Goal: Check status: Check status

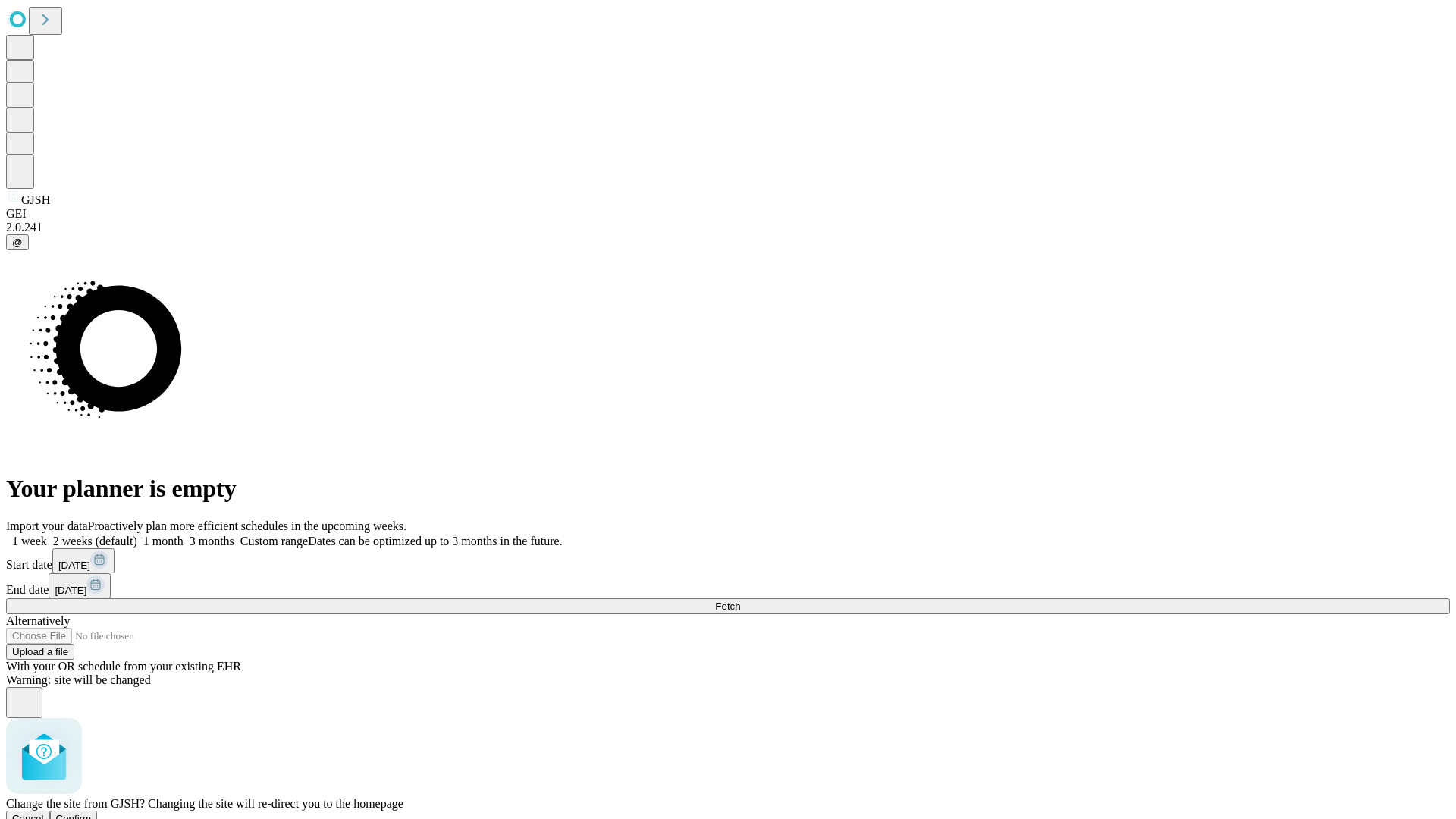
click at [92, 813] on span "Confirm" at bounding box center [74, 818] width 35 height 11
click at [184, 534] on label "1 month" at bounding box center [160, 541] width 46 height 13
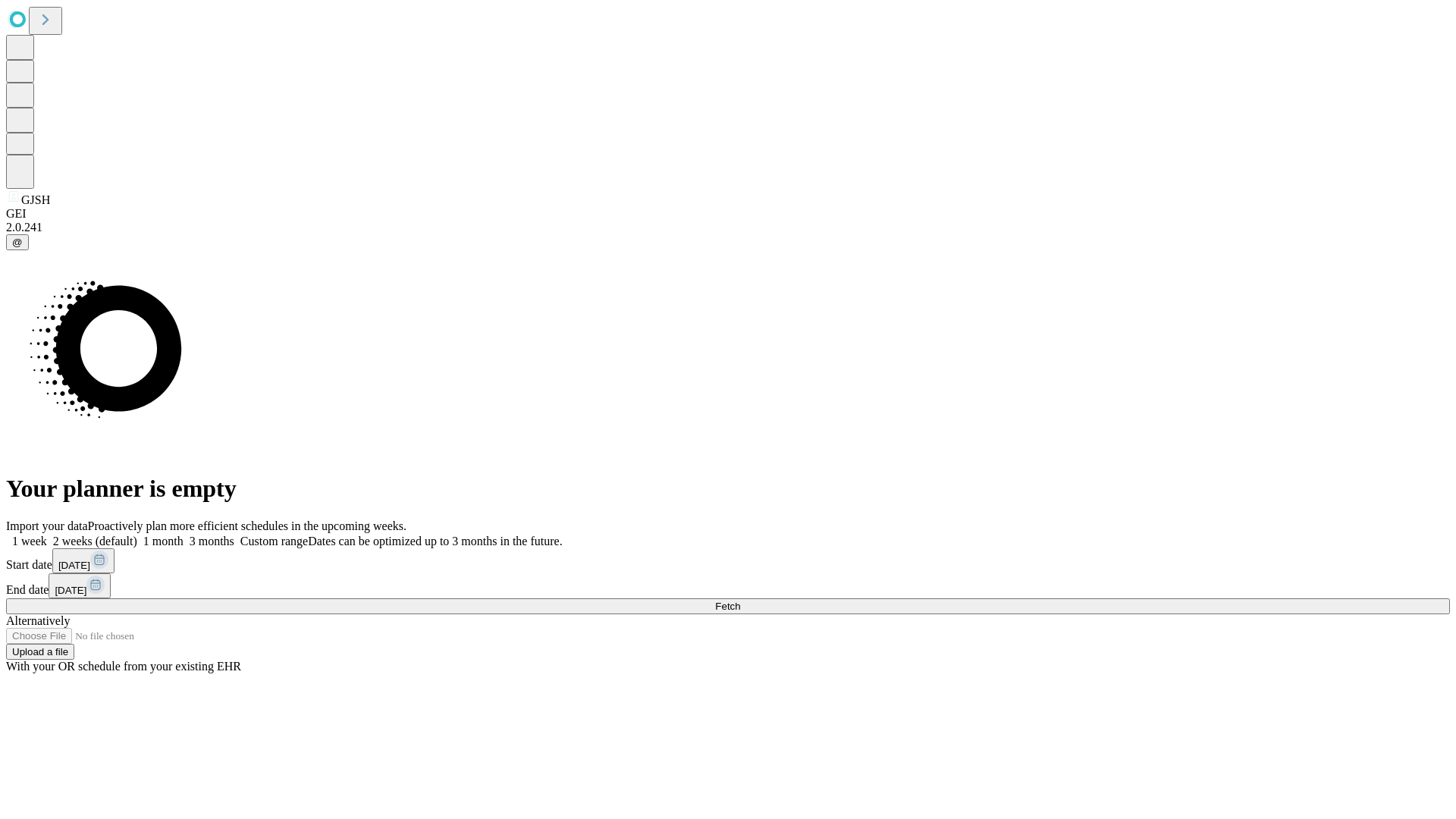
click at [740, 601] on span "Fetch" at bounding box center [727, 607] width 25 height 11
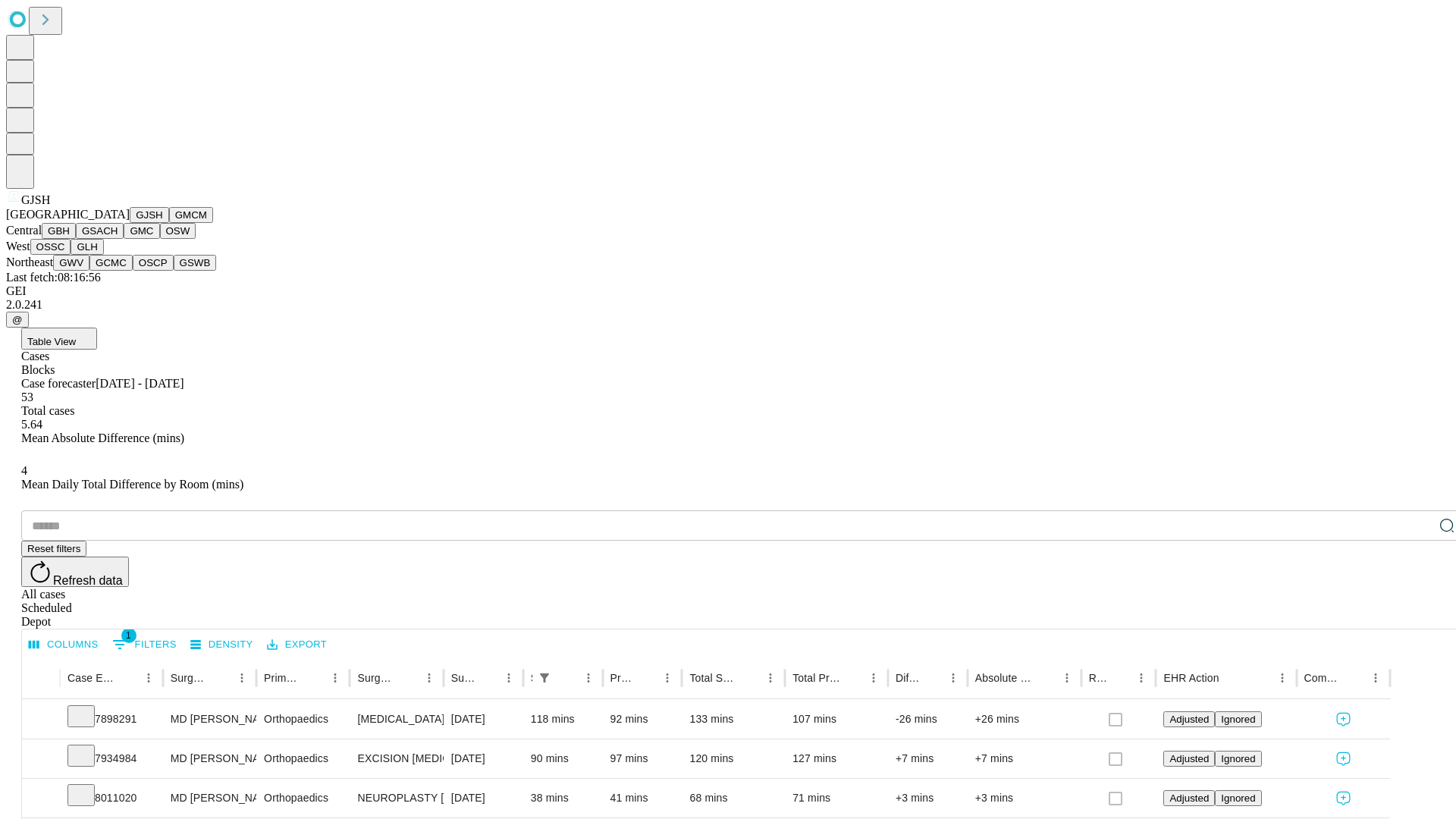
click at [169, 223] on button "GMCM" at bounding box center [190, 214] width 44 height 16
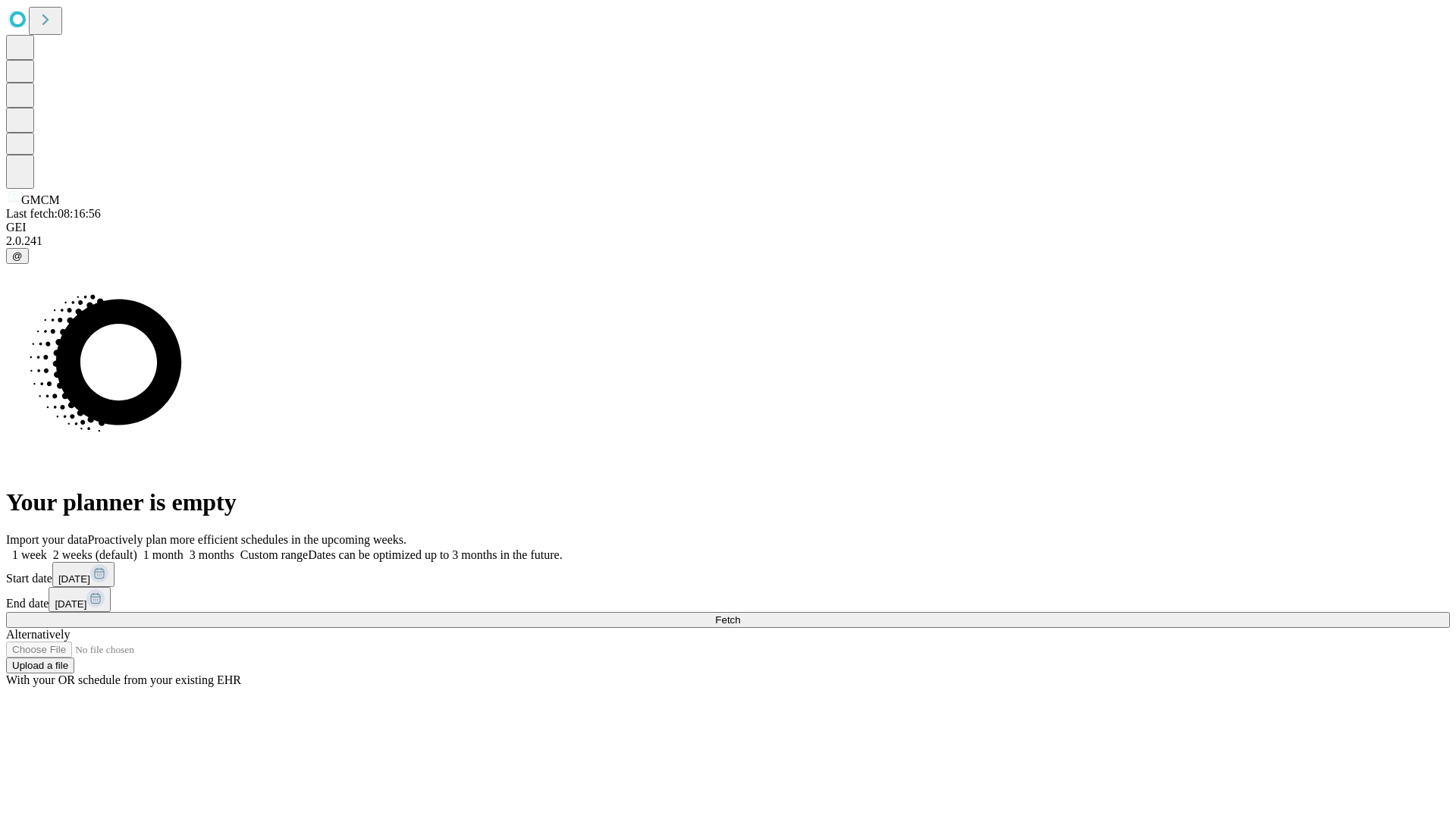
click at [740, 614] on span "Fetch" at bounding box center [727, 620] width 25 height 11
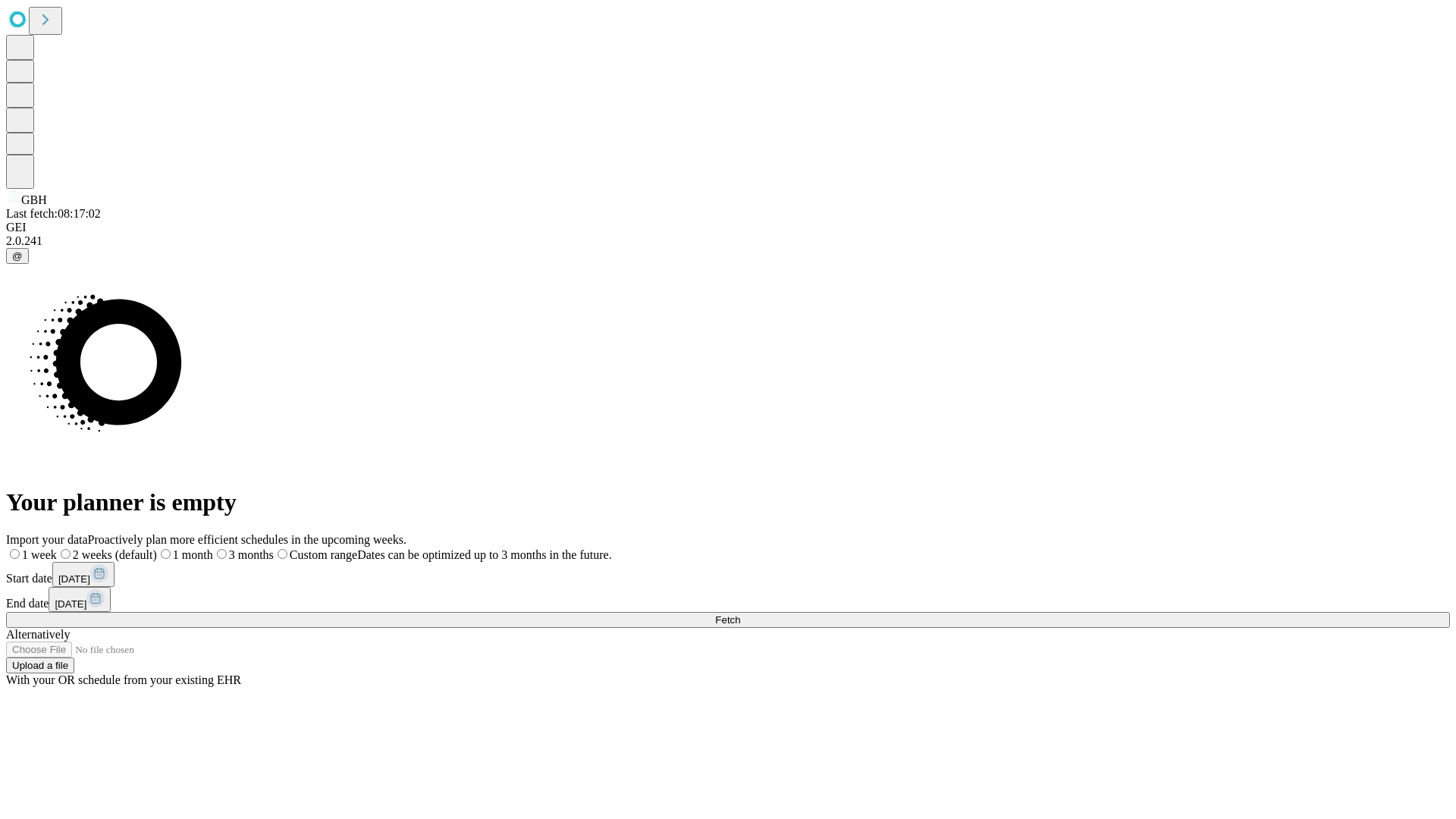
click at [213, 548] on label "1 month" at bounding box center [185, 555] width 57 height 13
click at [740, 614] on span "Fetch" at bounding box center [727, 620] width 25 height 11
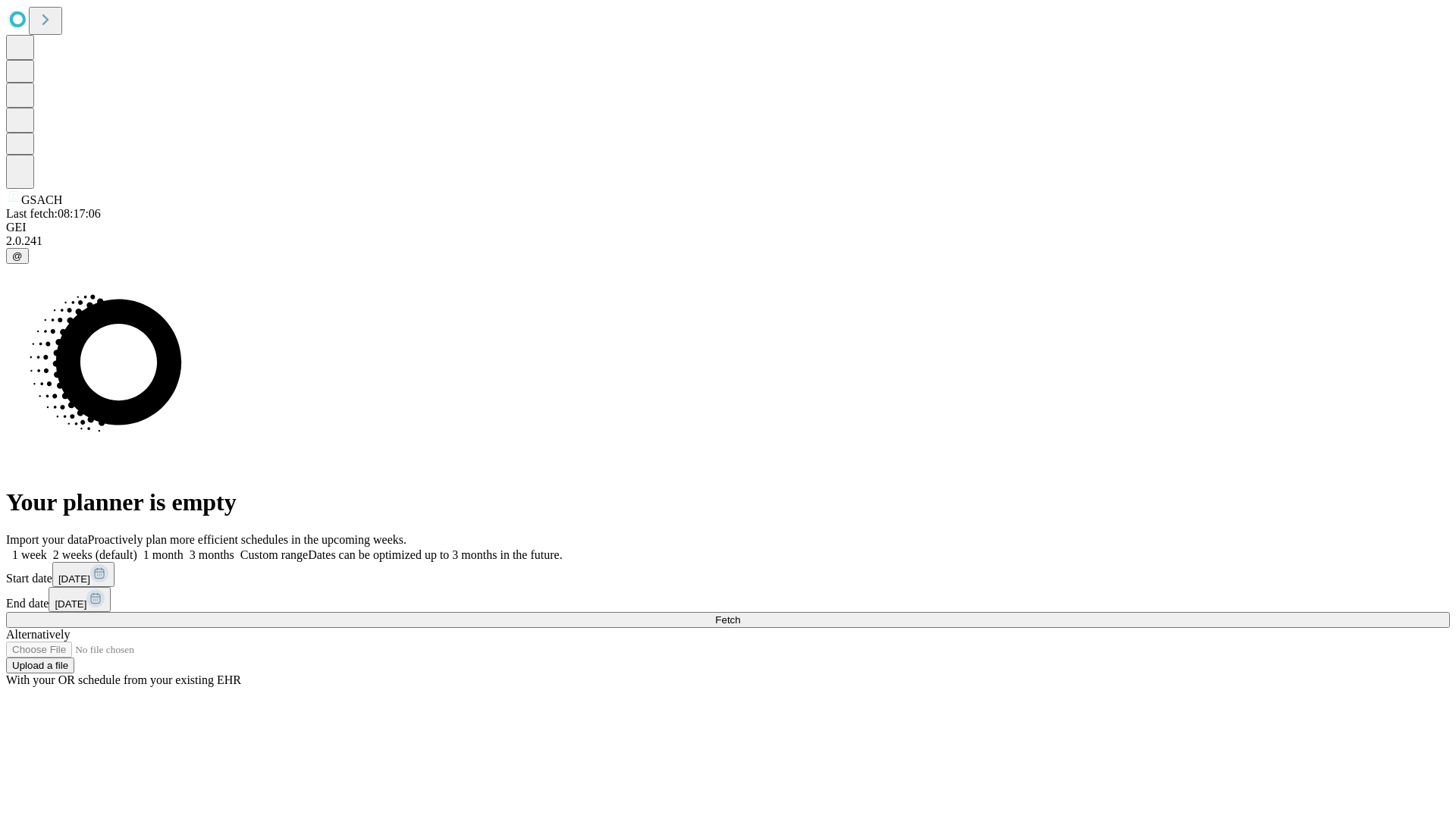
click at [184, 548] on label "1 month" at bounding box center [160, 555] width 46 height 13
click at [740, 614] on span "Fetch" at bounding box center [727, 620] width 25 height 11
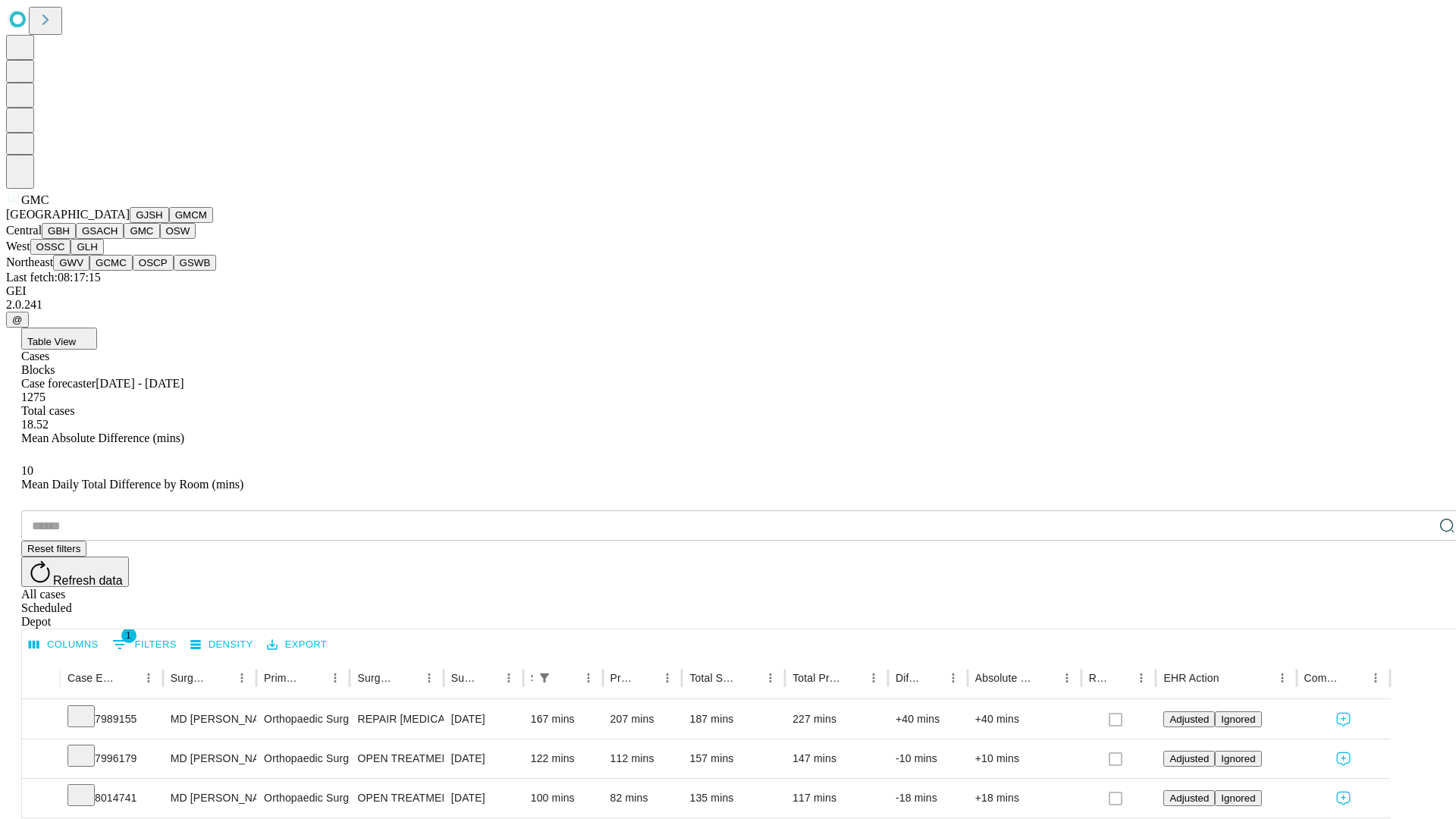
click at [160, 239] on button "OSW" at bounding box center [178, 230] width 36 height 16
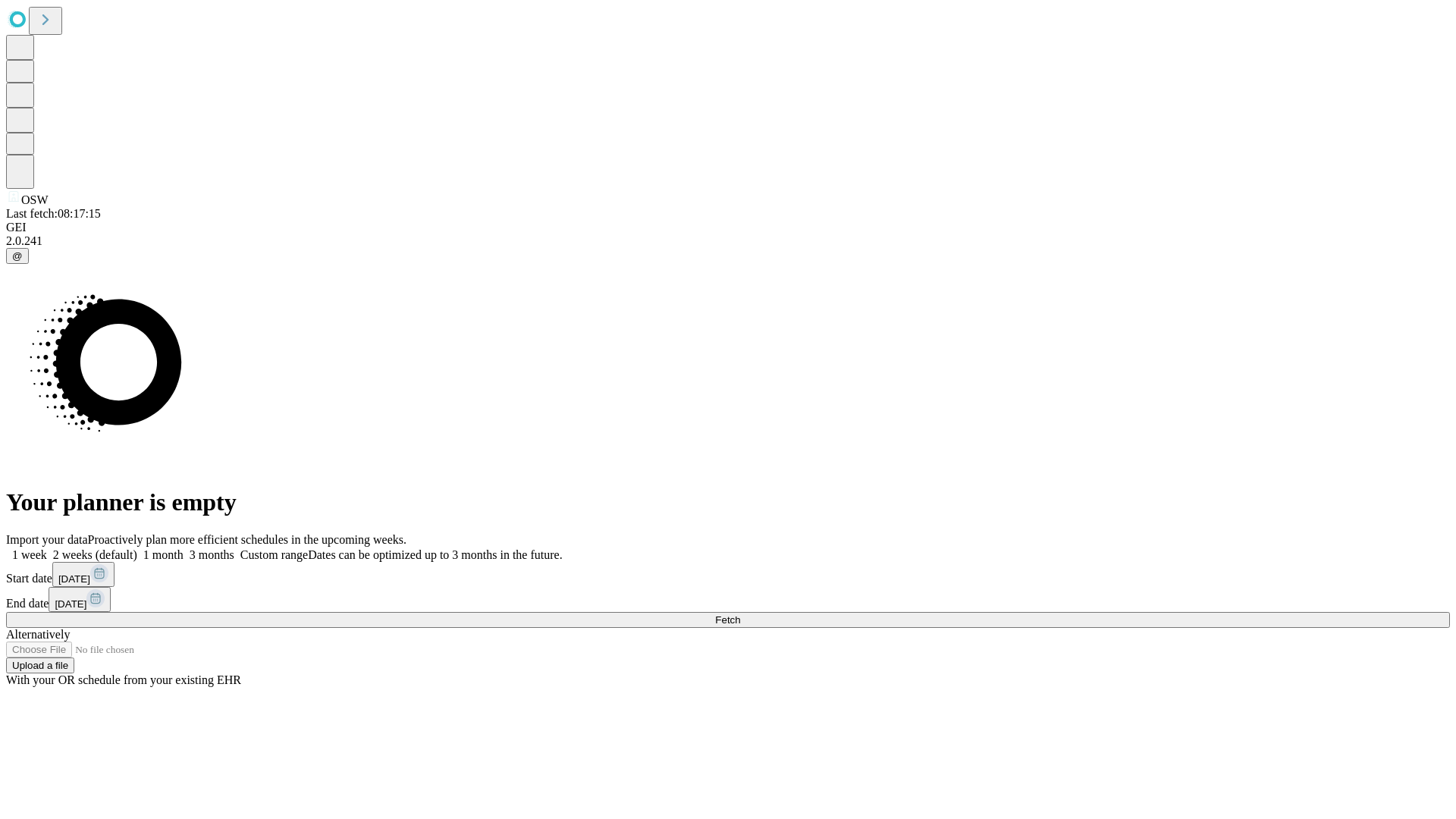
click at [184, 548] on label "1 month" at bounding box center [160, 555] width 46 height 13
click at [740, 614] on span "Fetch" at bounding box center [727, 620] width 25 height 11
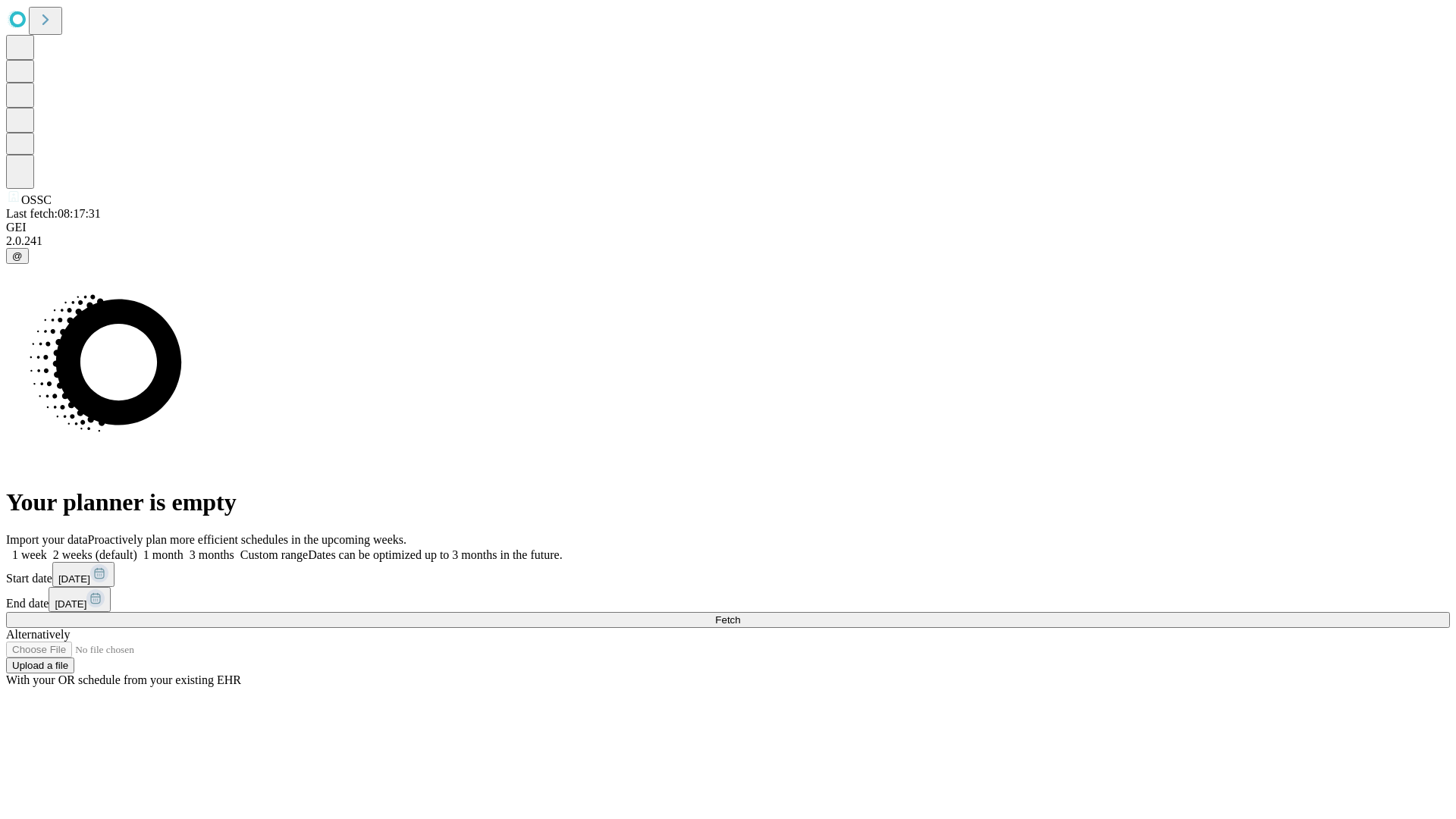
click at [184, 548] on label "1 month" at bounding box center [160, 555] width 46 height 13
click at [740, 614] on span "Fetch" at bounding box center [727, 620] width 25 height 11
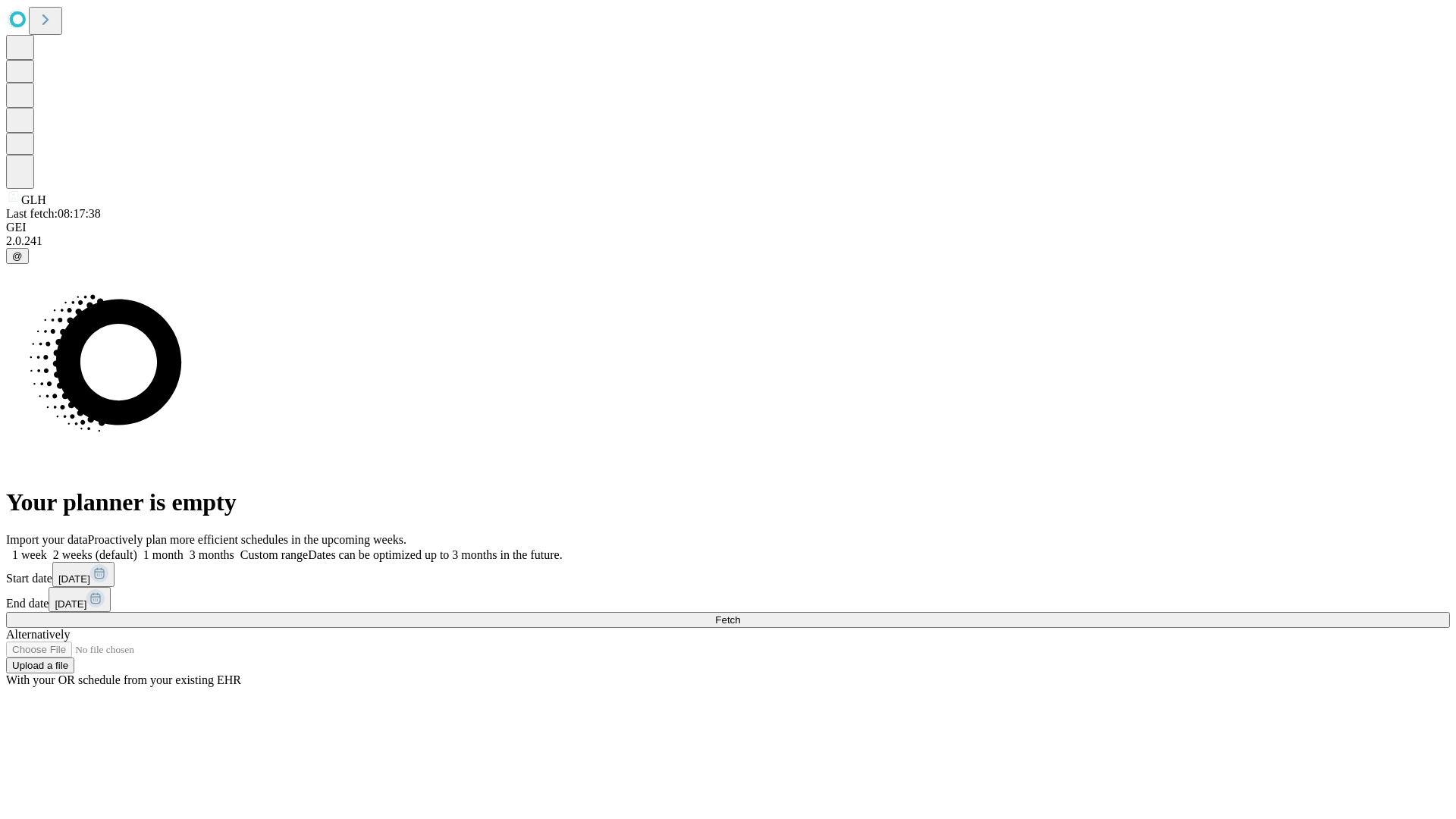
click at [184, 548] on label "1 month" at bounding box center [160, 555] width 46 height 13
click at [740, 614] on span "Fetch" at bounding box center [727, 620] width 25 height 11
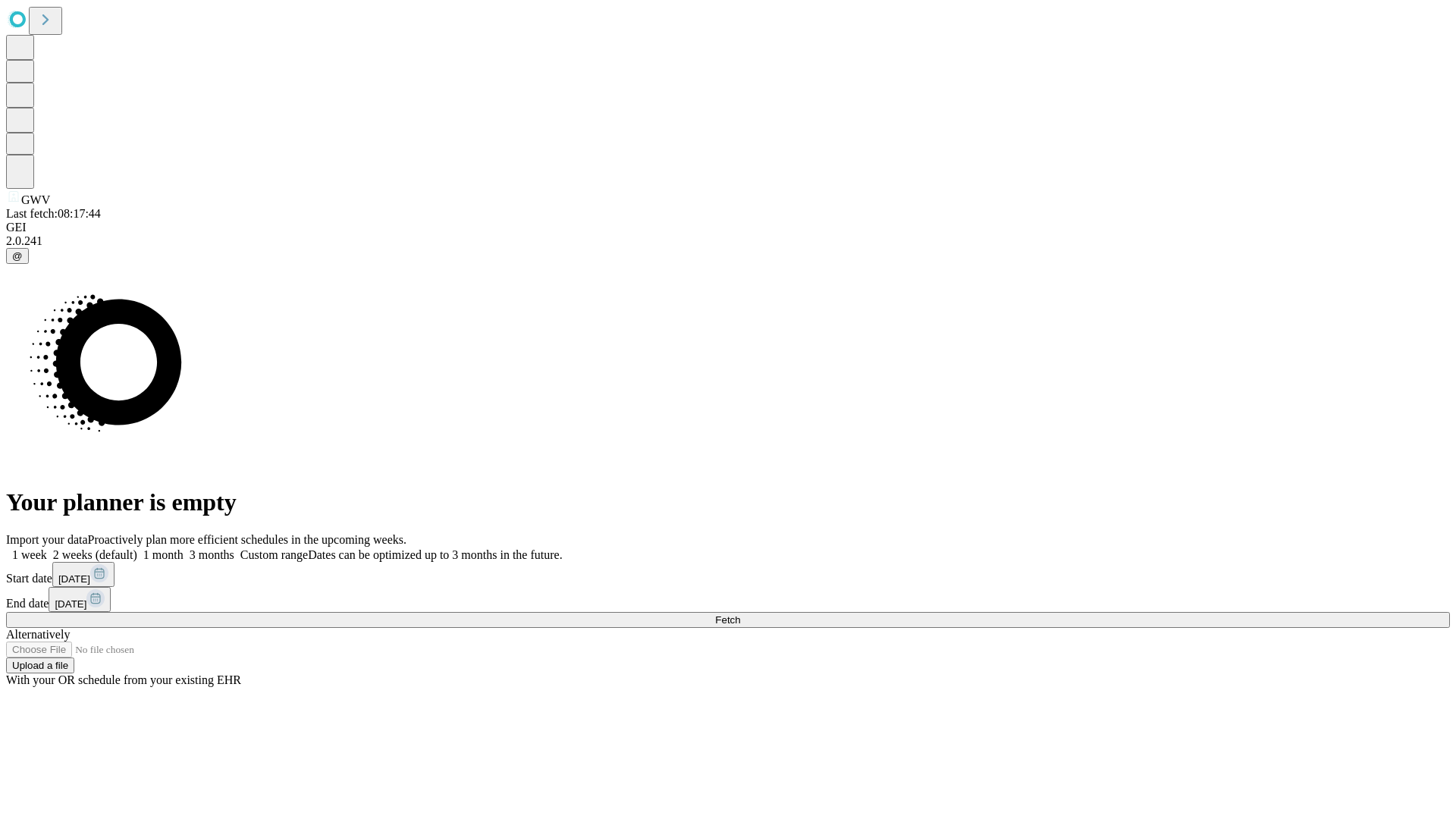
click at [740, 614] on span "Fetch" at bounding box center [727, 620] width 25 height 11
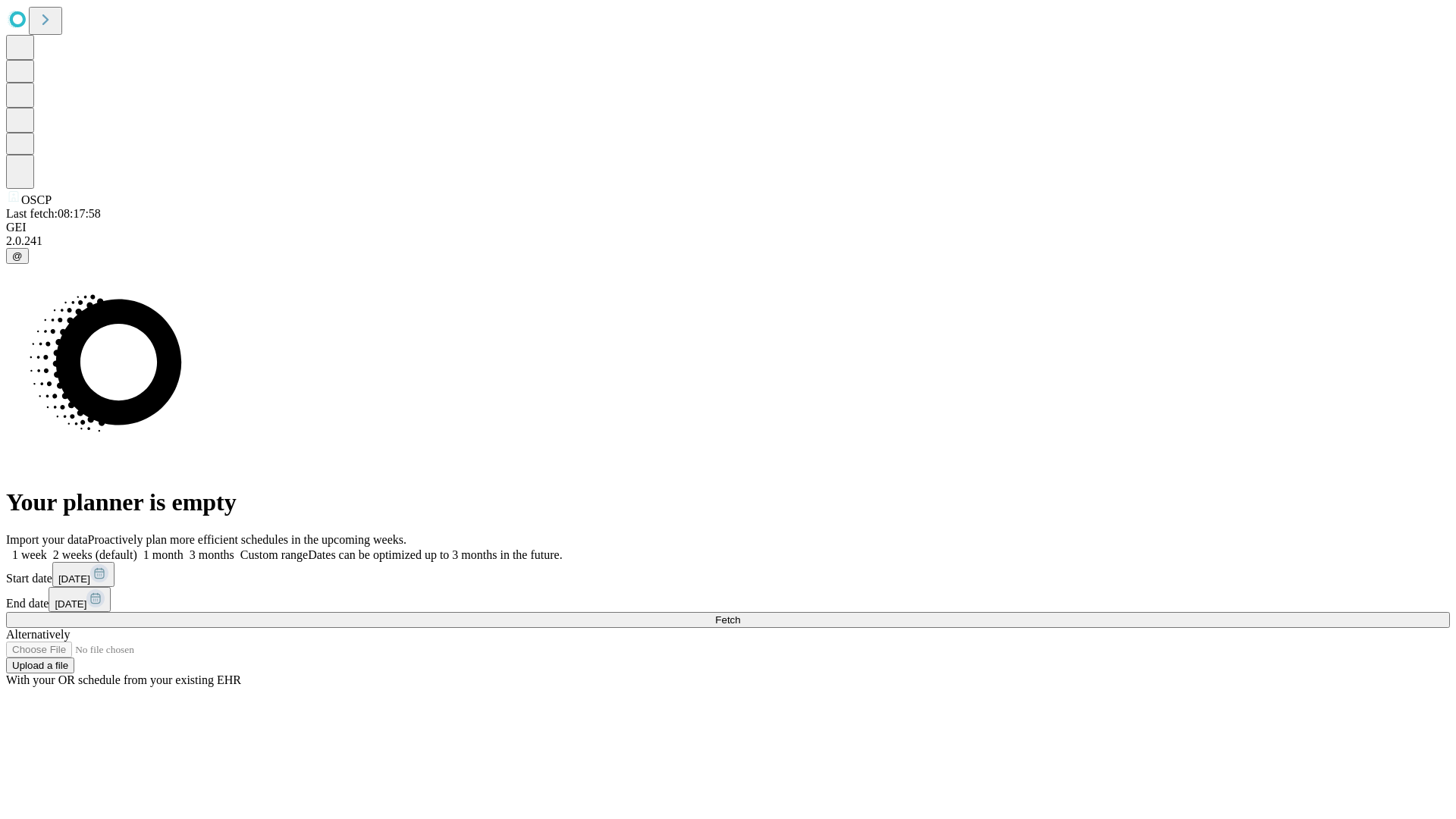
click at [184, 548] on label "1 month" at bounding box center [160, 555] width 46 height 13
click at [740, 614] on span "Fetch" at bounding box center [727, 620] width 25 height 11
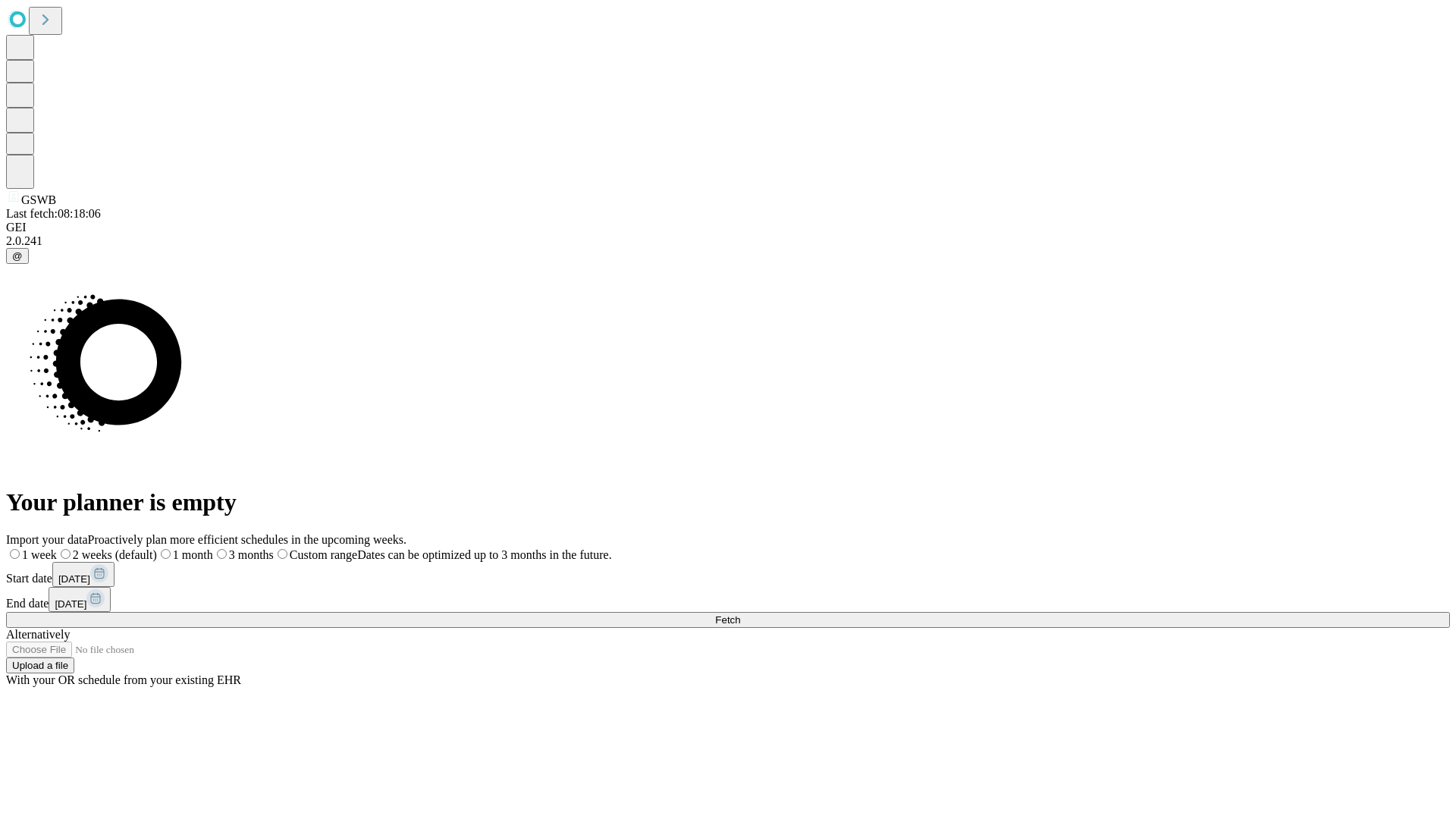
click at [740, 614] on span "Fetch" at bounding box center [727, 620] width 25 height 11
